Goal: Information Seeking & Learning: Learn about a topic

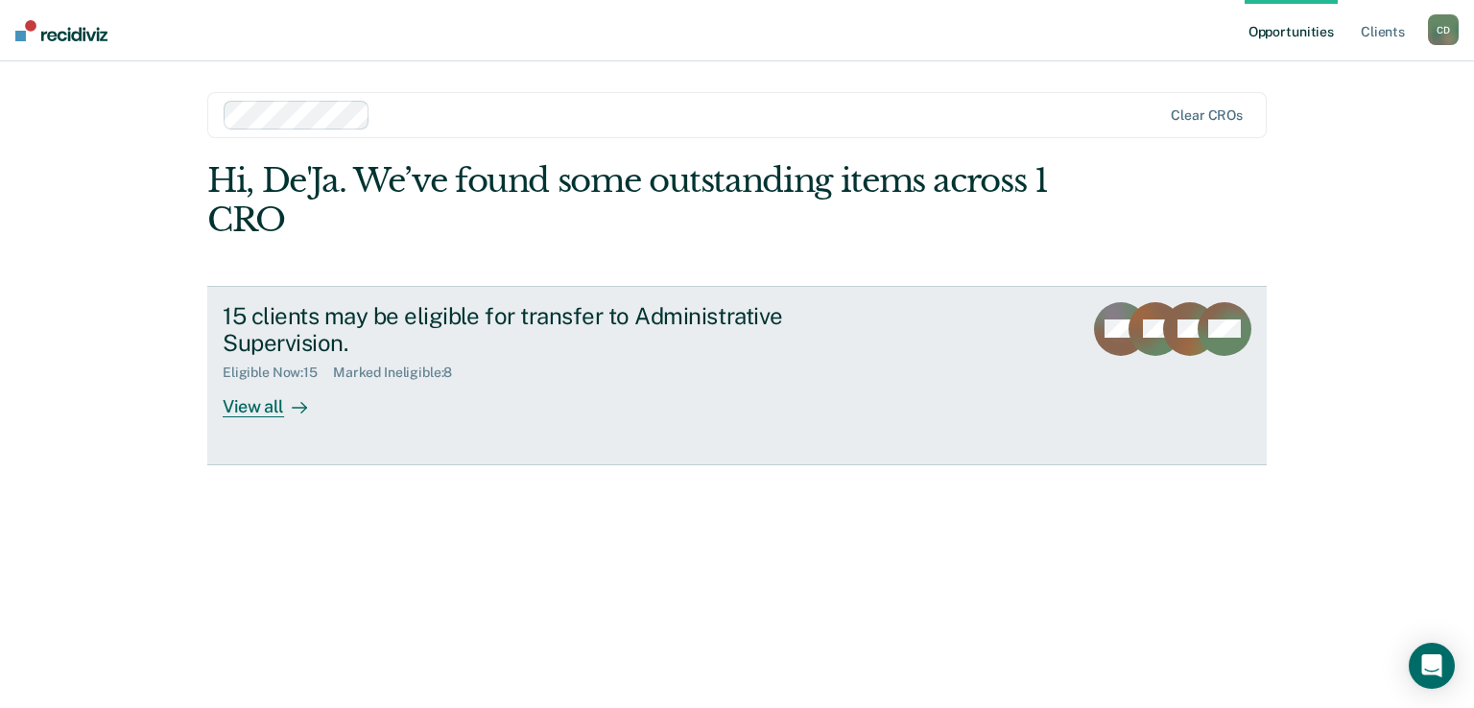
click at [251, 404] on div "View all" at bounding box center [276, 399] width 107 height 37
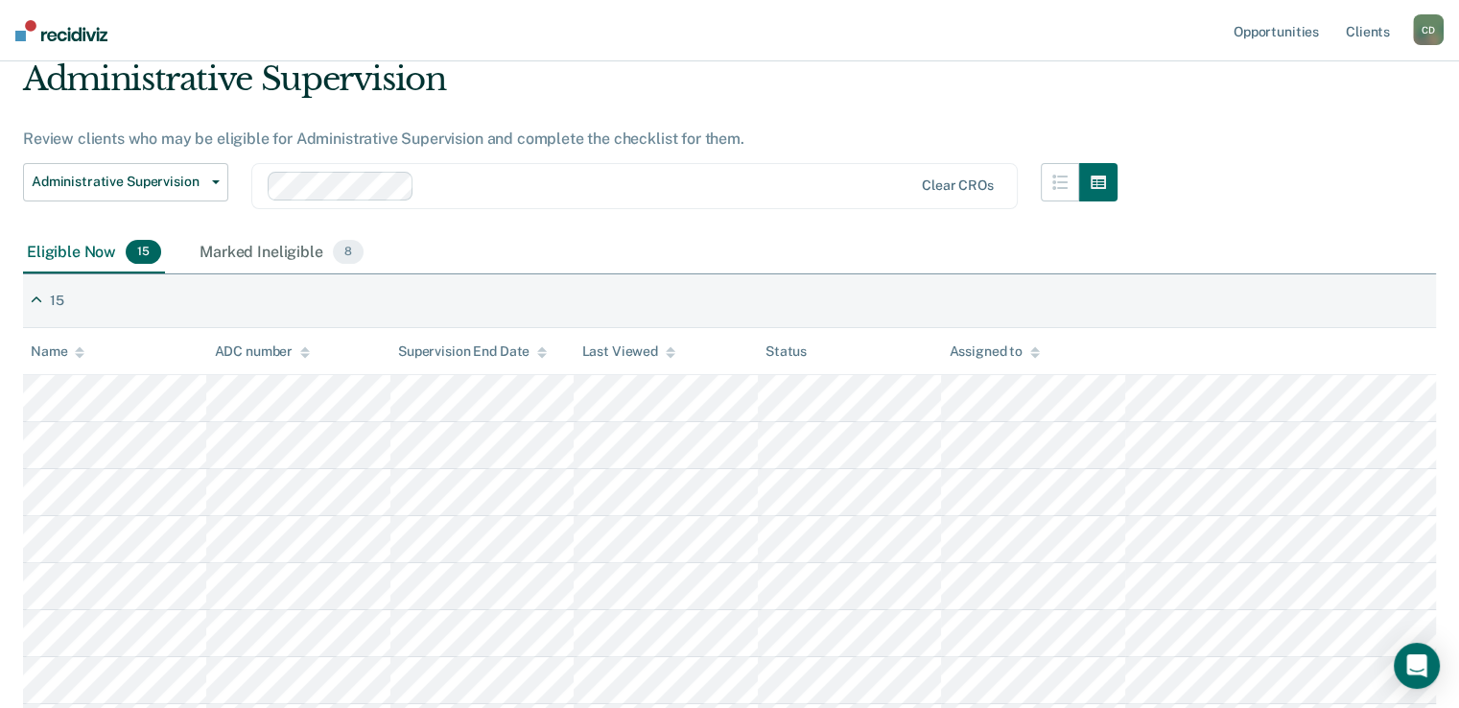
scroll to position [192, 0]
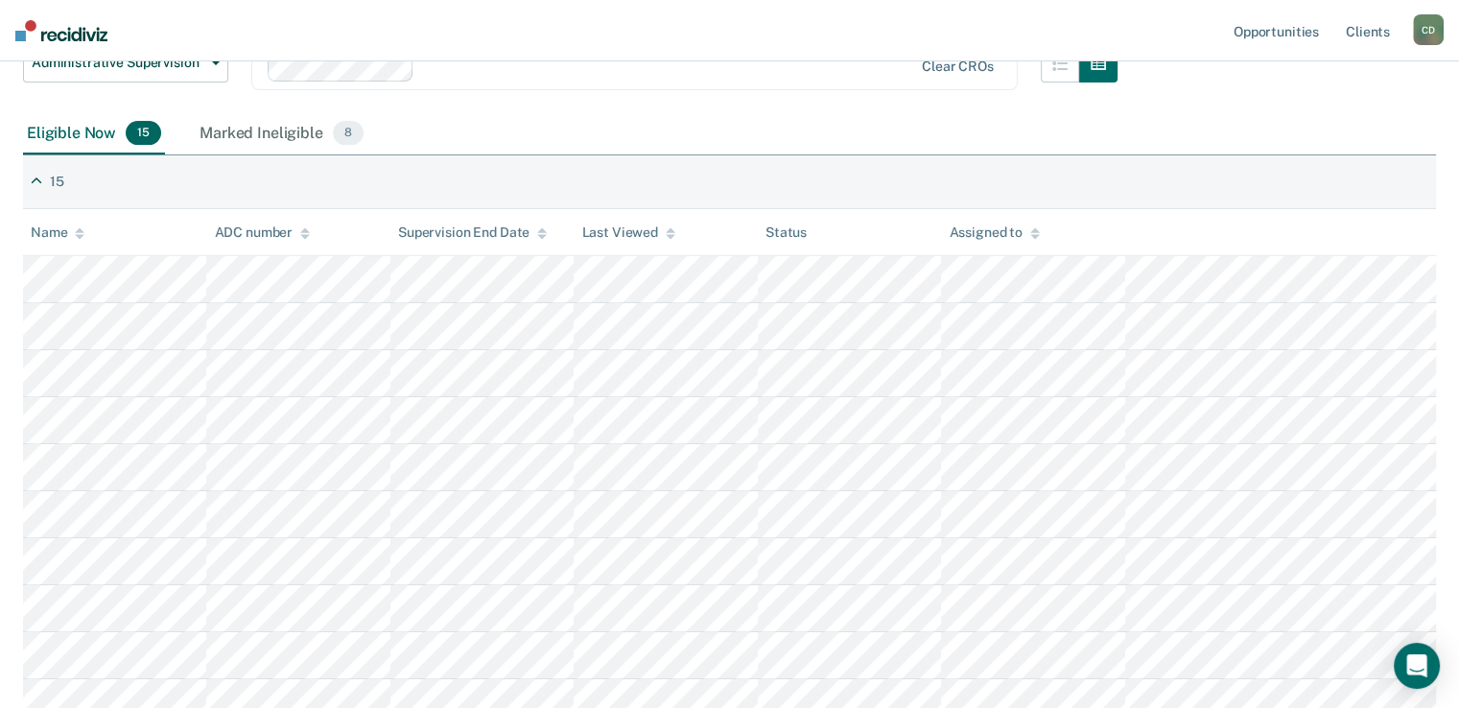
click at [787, 144] on div "Eligible Now 15 Marked Ineligible 8" at bounding box center [729, 134] width 1413 height 43
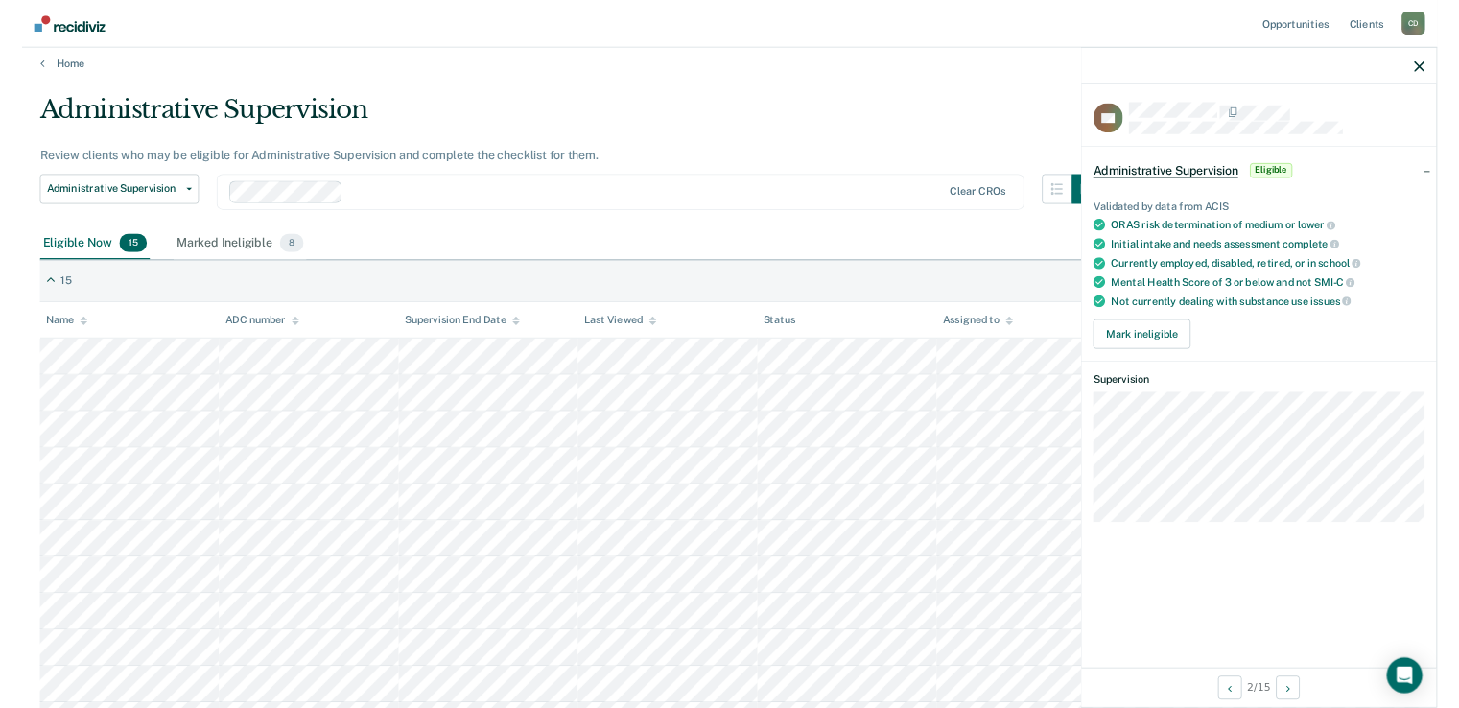
scroll to position [0, 0]
